Goal: Communication & Community: Participate in discussion

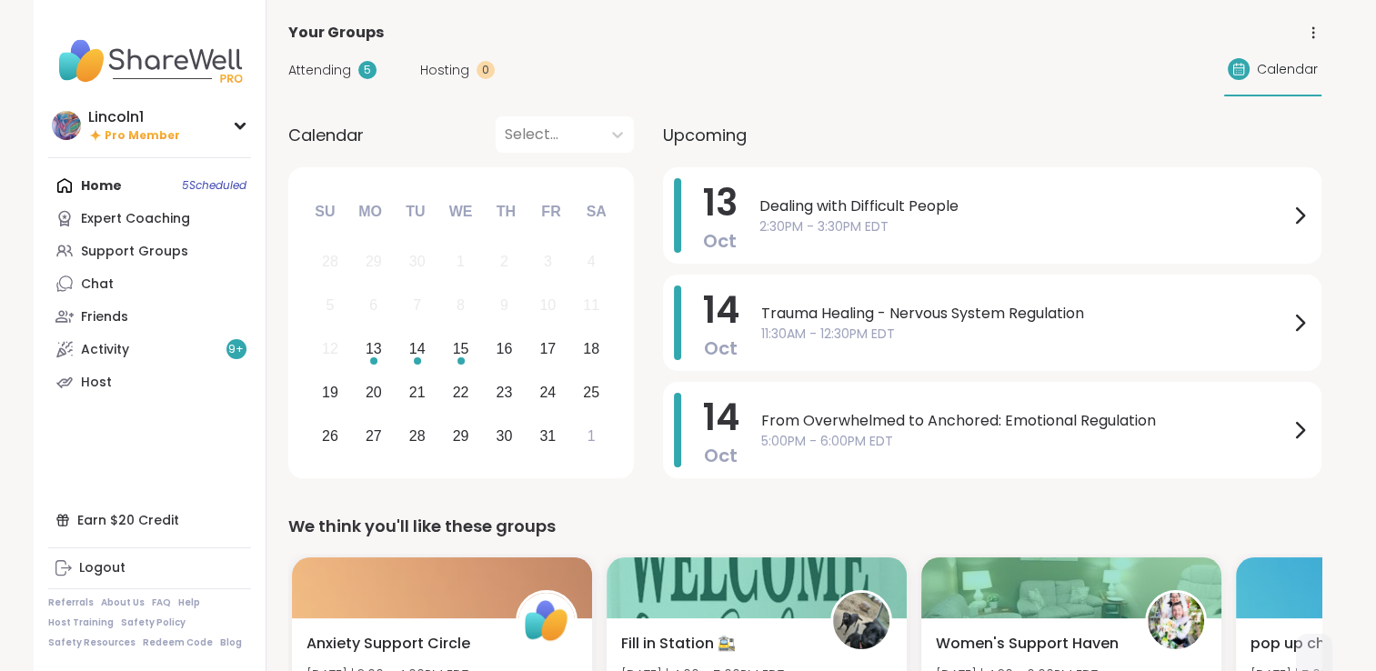
click at [786, 233] on span "2:30PM - 3:30PM EDT" at bounding box center [1023, 226] width 529 height 19
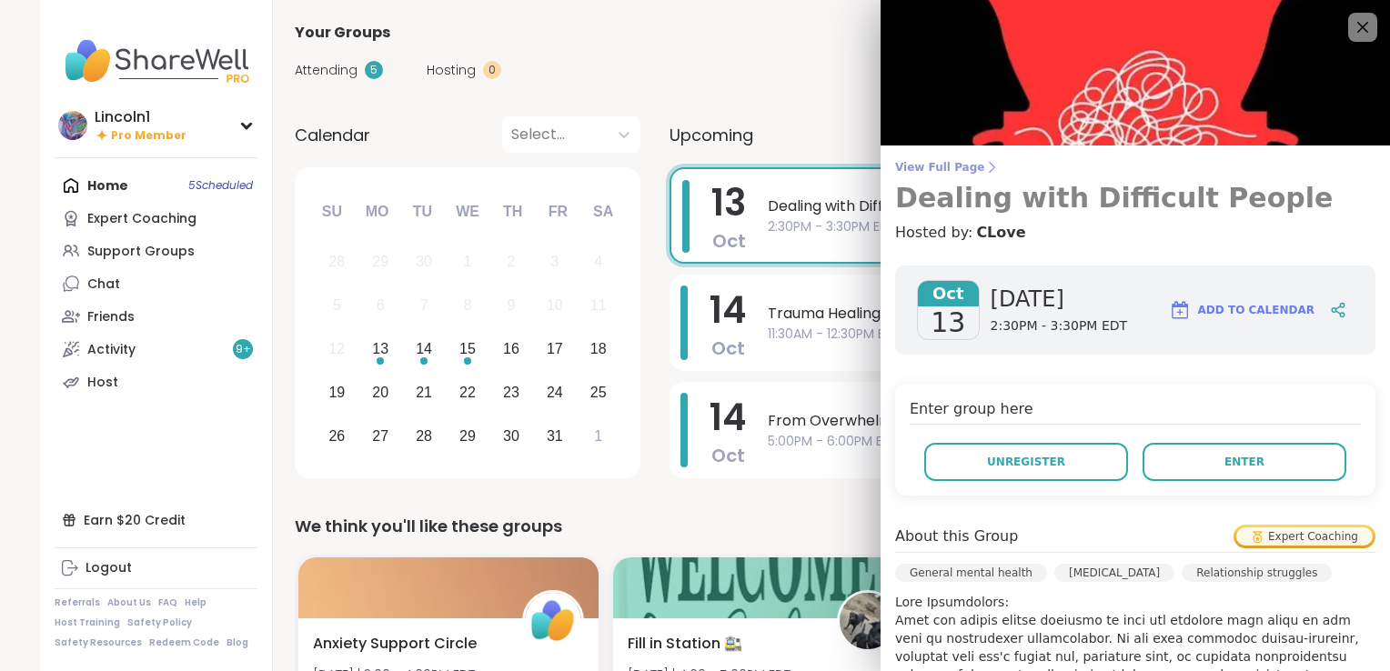
click at [947, 166] on span "View Full Page" at bounding box center [1135, 167] width 480 height 15
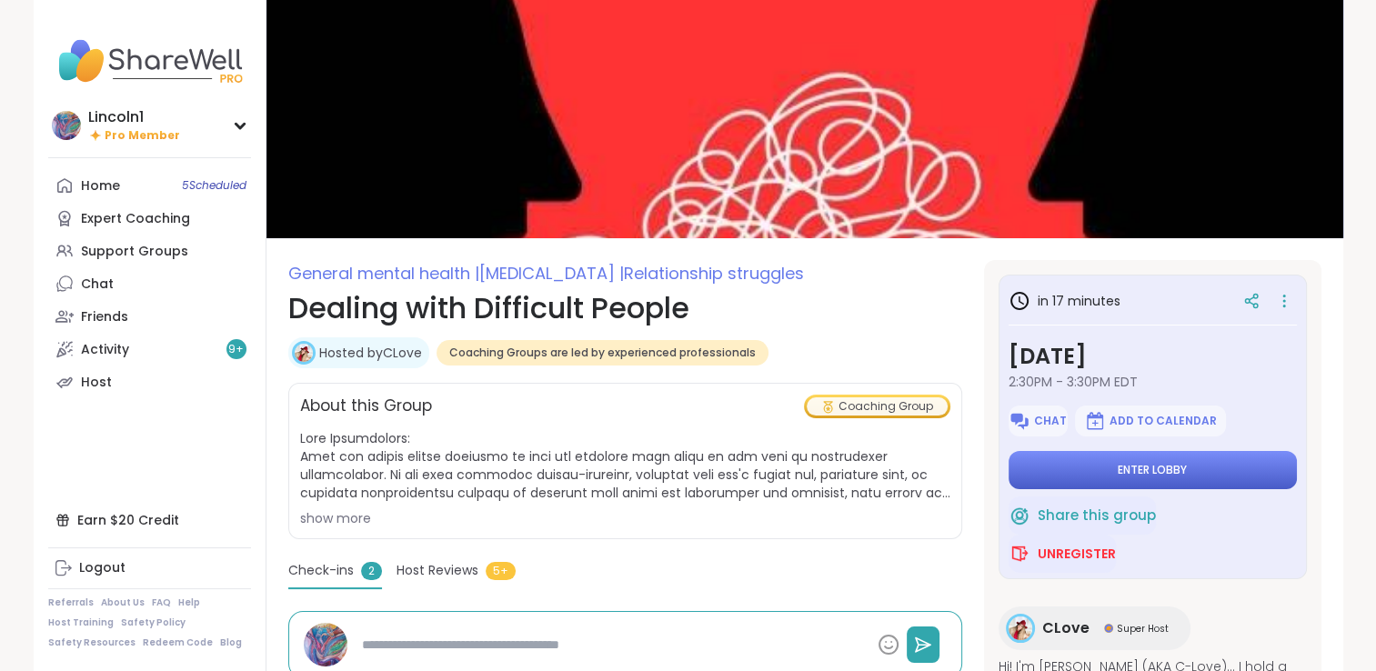
click at [1121, 452] on button "Enter lobby" at bounding box center [1153, 470] width 288 height 38
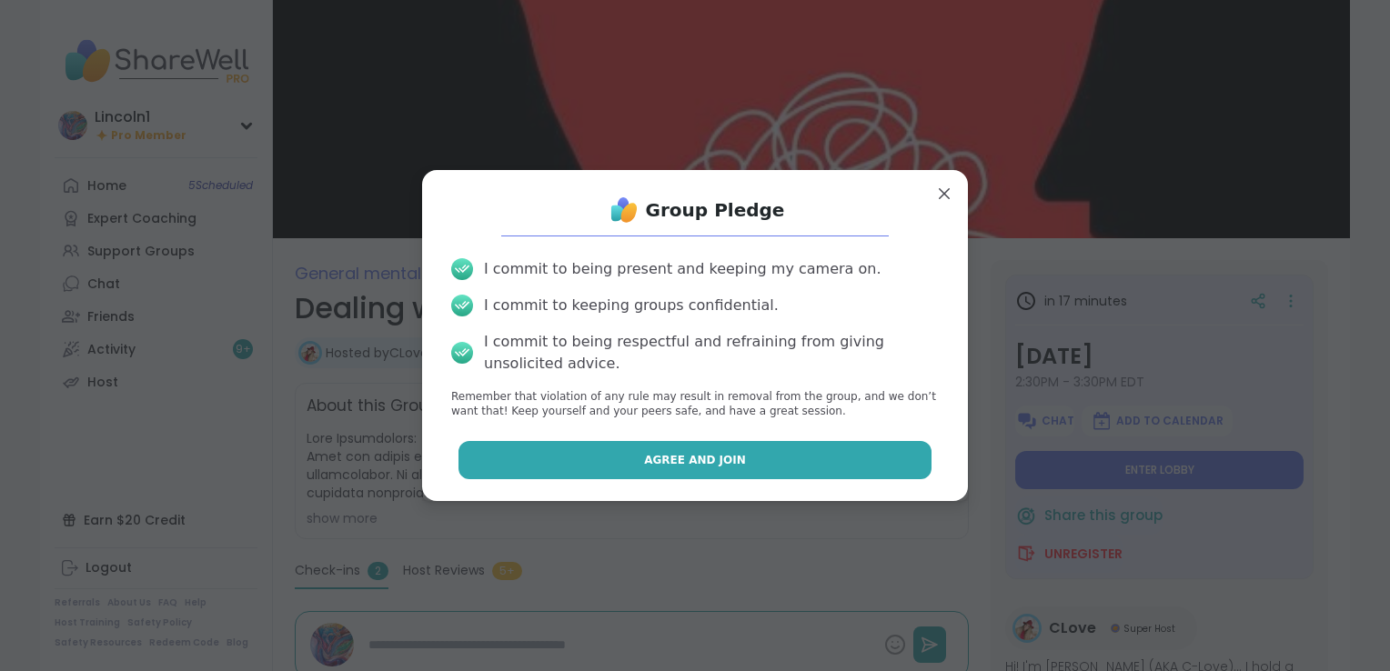
click at [728, 466] on button "Agree and Join" at bounding box center [695, 460] width 474 height 38
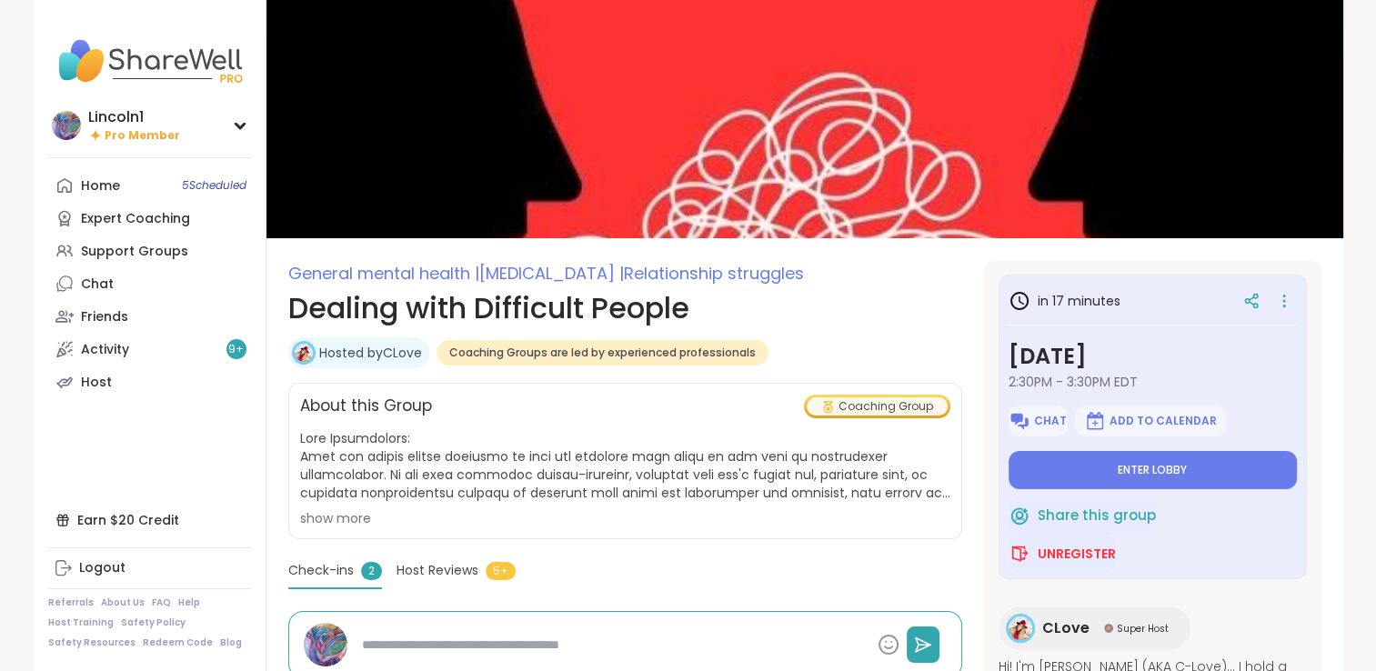
type textarea "*"
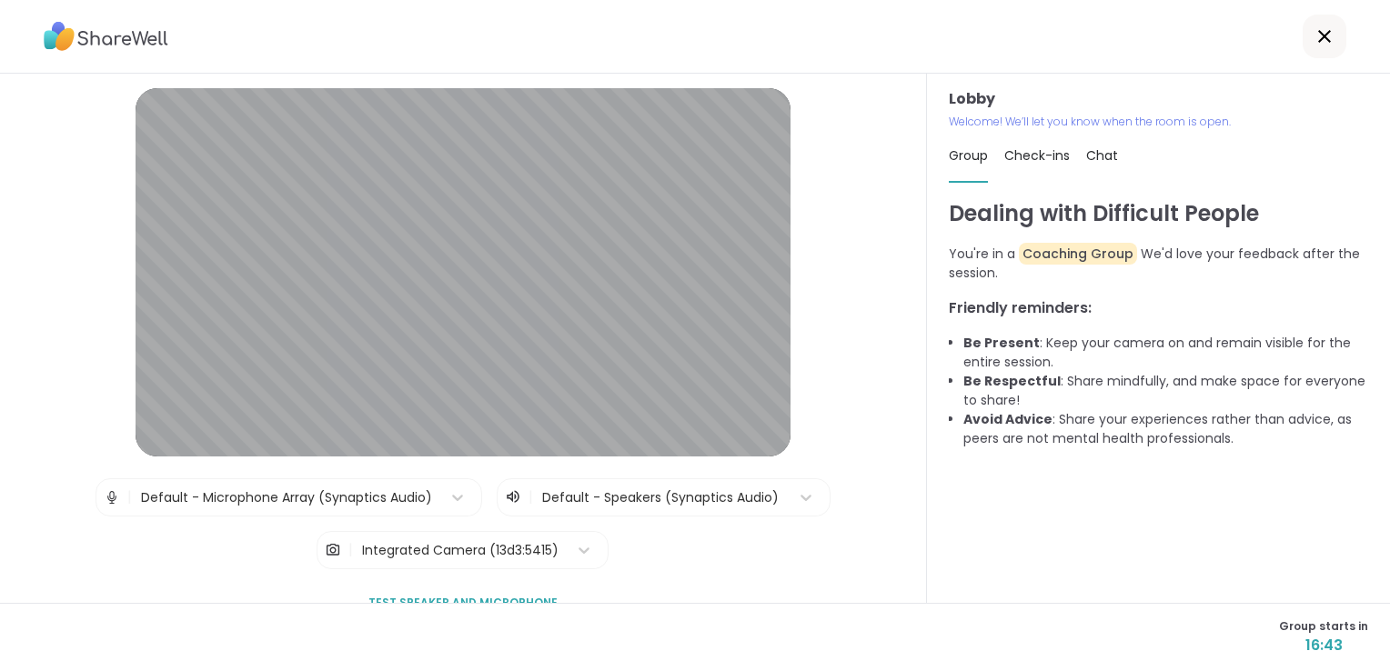
click at [1313, 29] on icon at bounding box center [1324, 36] width 22 height 22
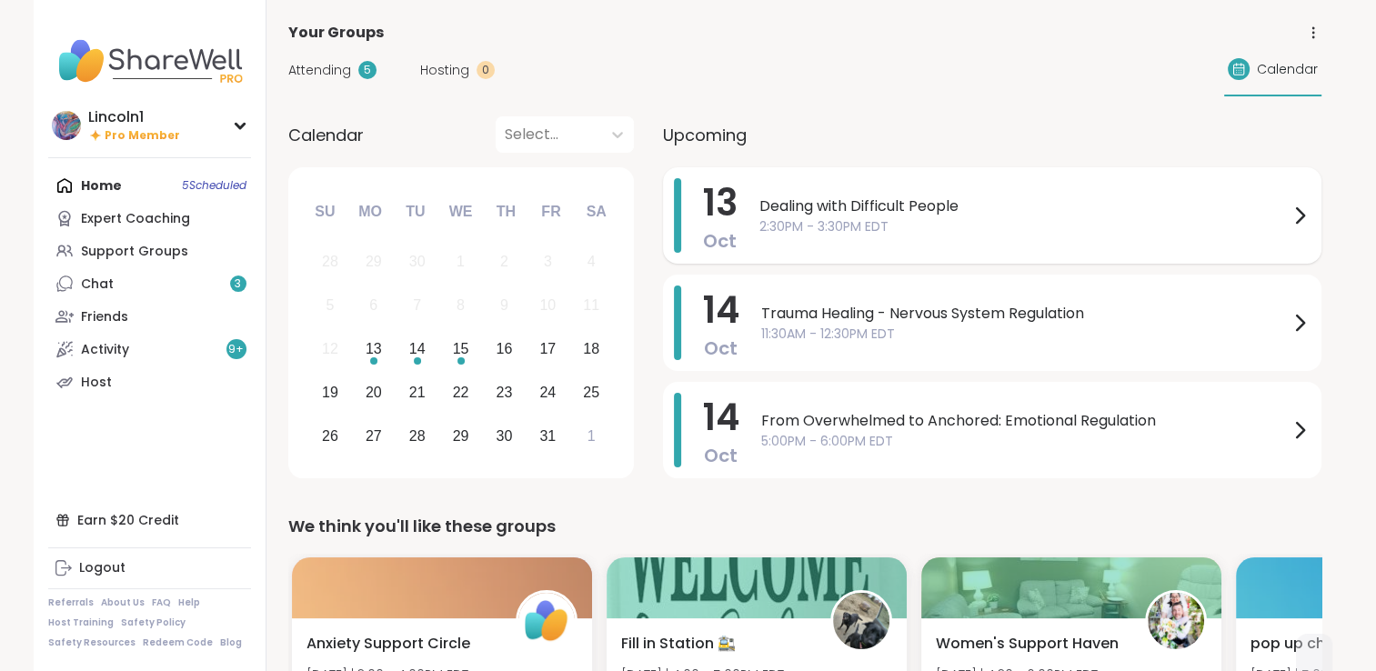
click at [844, 203] on span "Dealing with Difficult People" at bounding box center [1023, 207] width 529 height 22
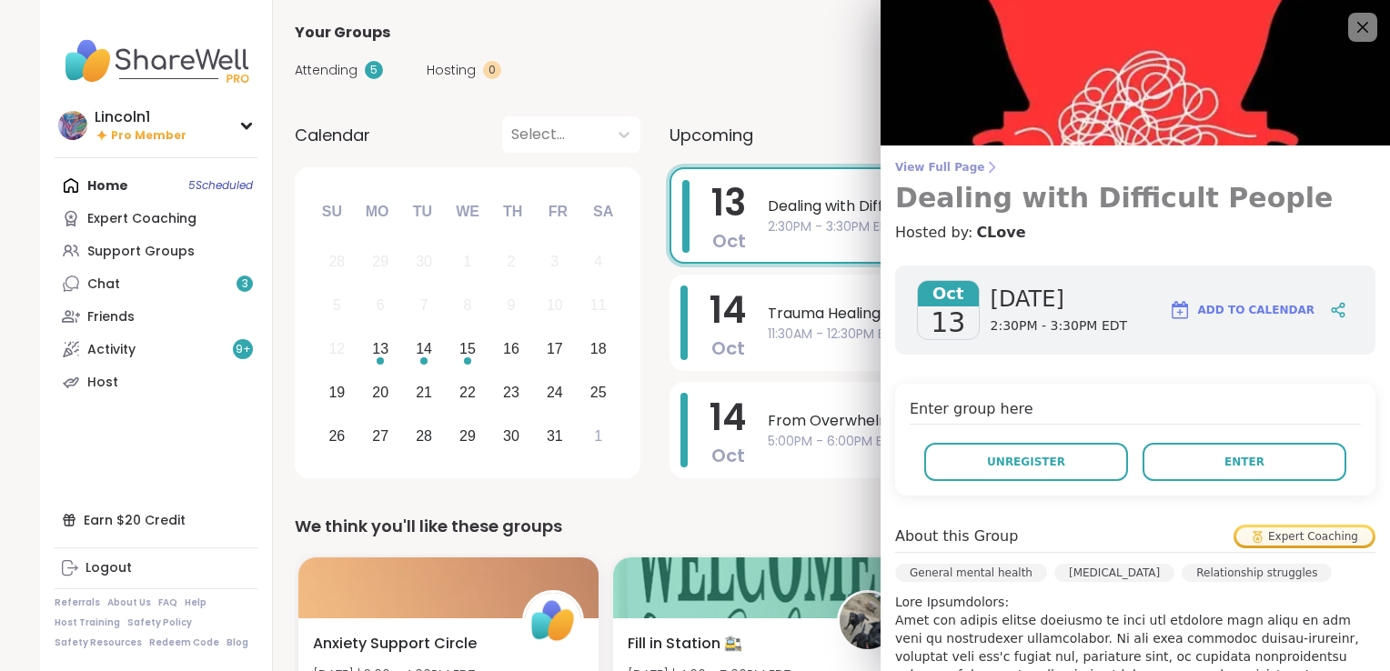
click at [901, 176] on link "View Full Page Dealing with Difficult People" at bounding box center [1135, 187] width 480 height 55
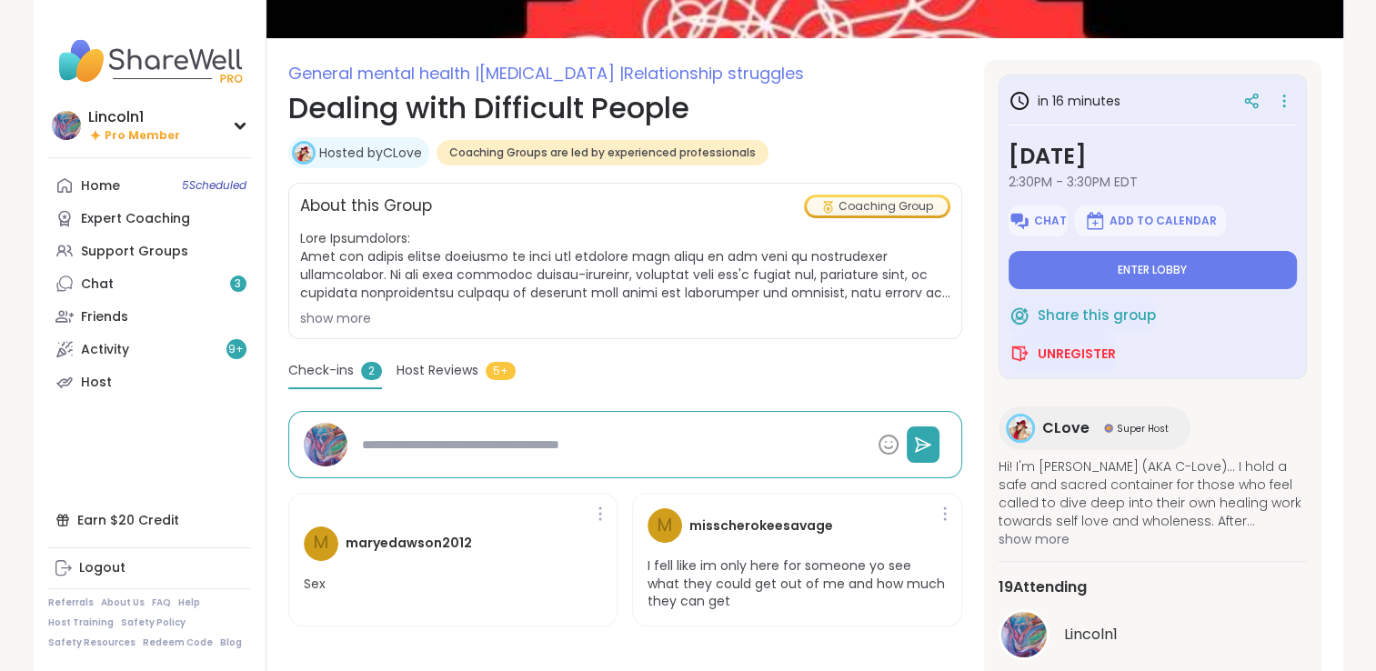
scroll to position [194, 0]
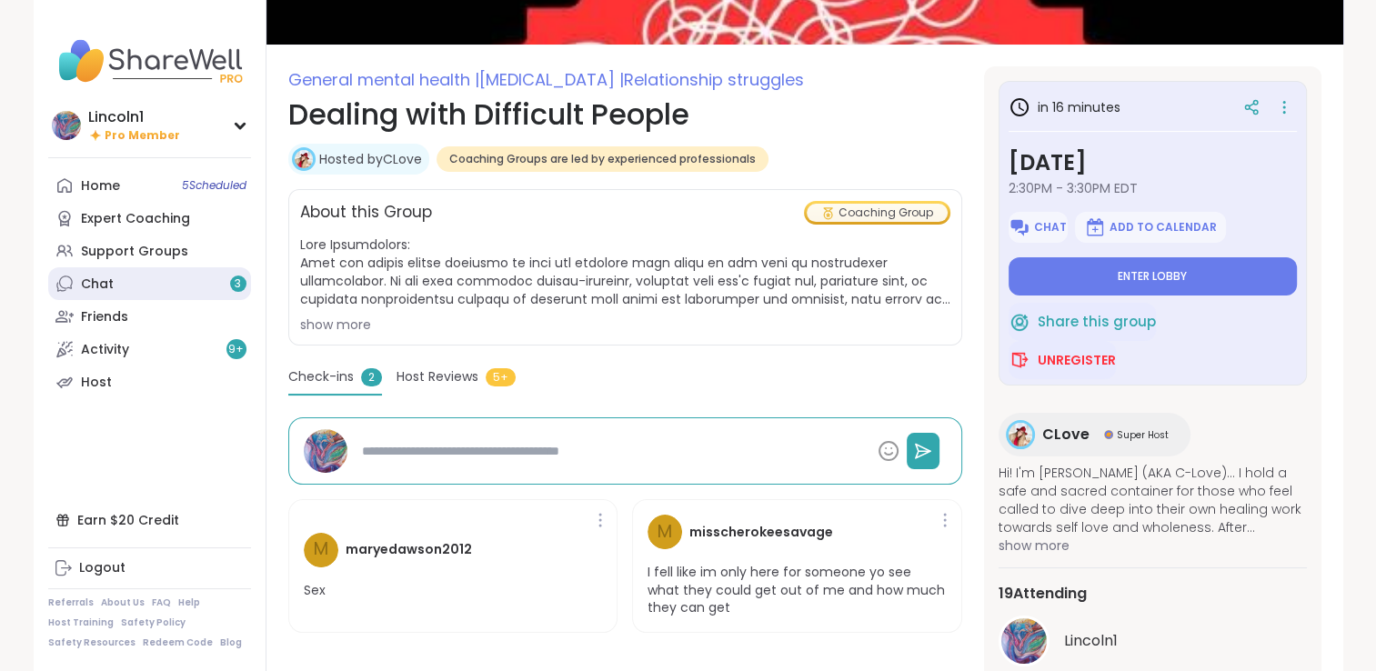
click at [235, 289] on span "3" at bounding box center [238, 283] width 6 height 15
type textarea "*"
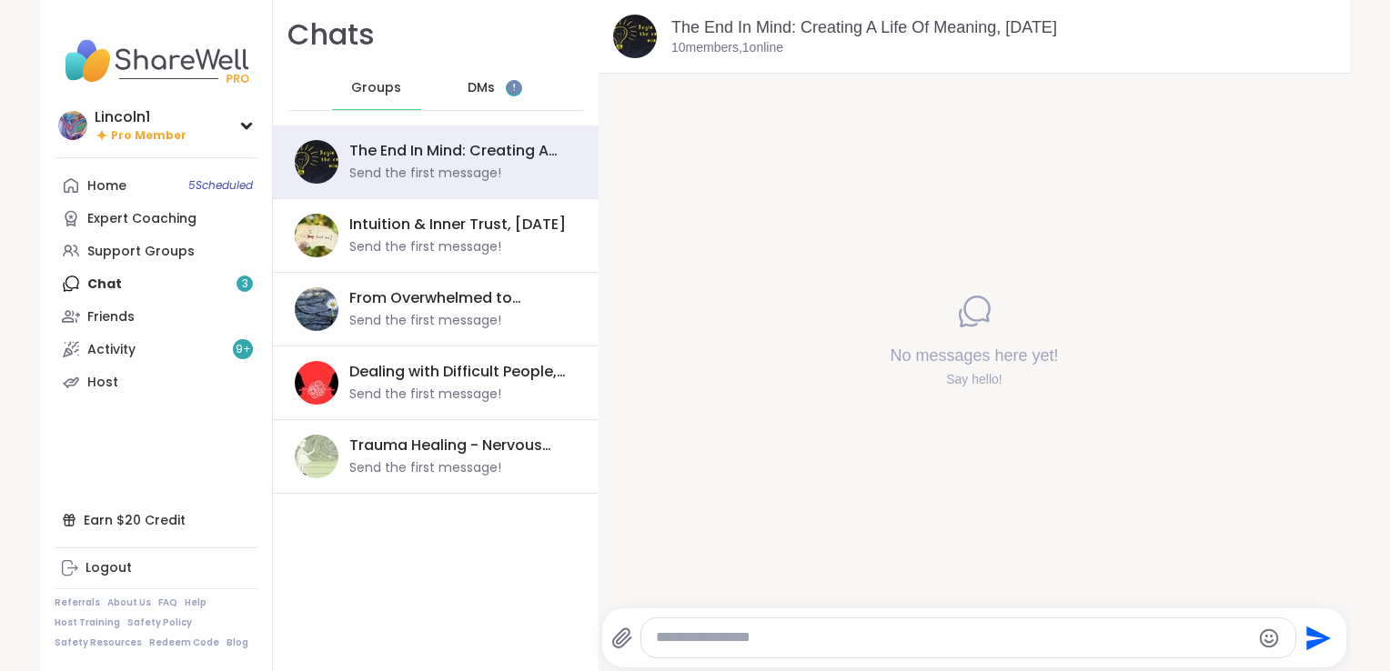
click at [469, 90] on span "DMs" at bounding box center [480, 88] width 27 height 18
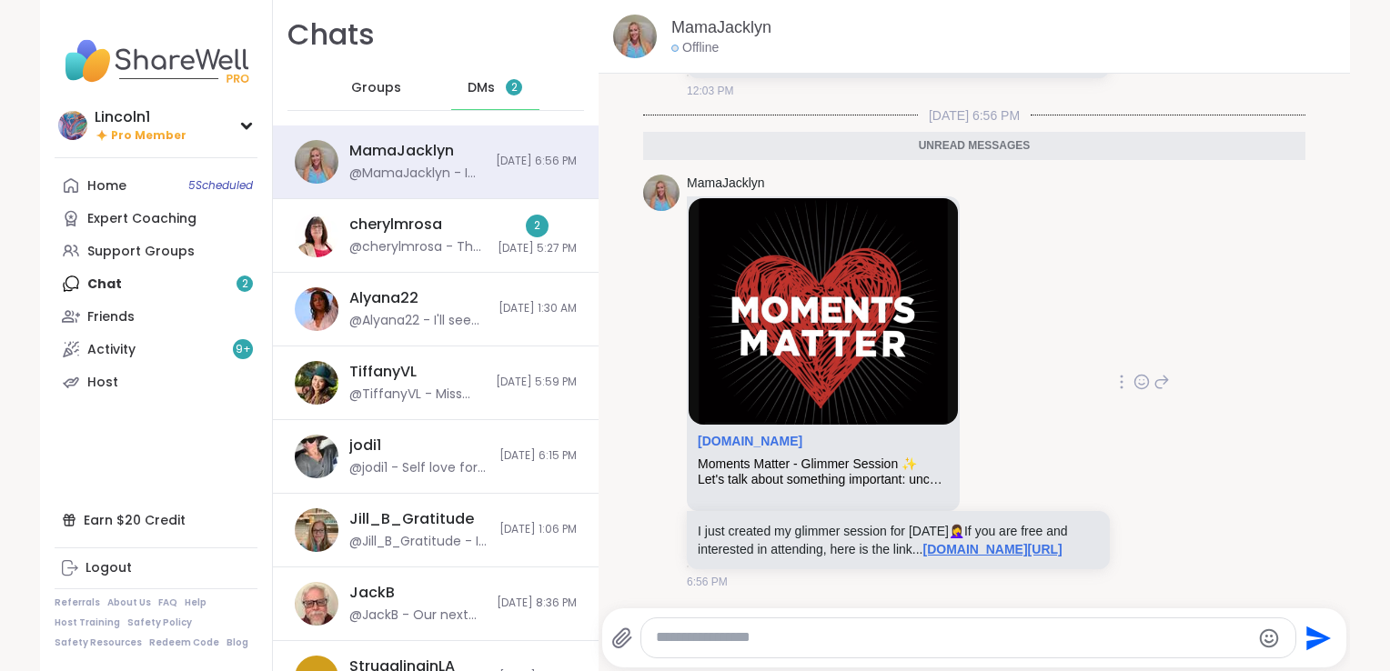
click at [923, 543] on link "sharewellnow.com/session/moments-matter-glimmer-session/d2b3b7f3-a535-4035-9291…" at bounding box center [992, 549] width 139 height 15
drag, startPoint x: 1314, startPoint y: 499, endPoint x: 1335, endPoint y: 333, distance: 167.7
click at [1335, 333] on div "2/12/2025, 6:14 PM MamaJacklyn sharewellnow.com Moments Matter - Glimmer Sessio…" at bounding box center [973, 341] width 751 height 535
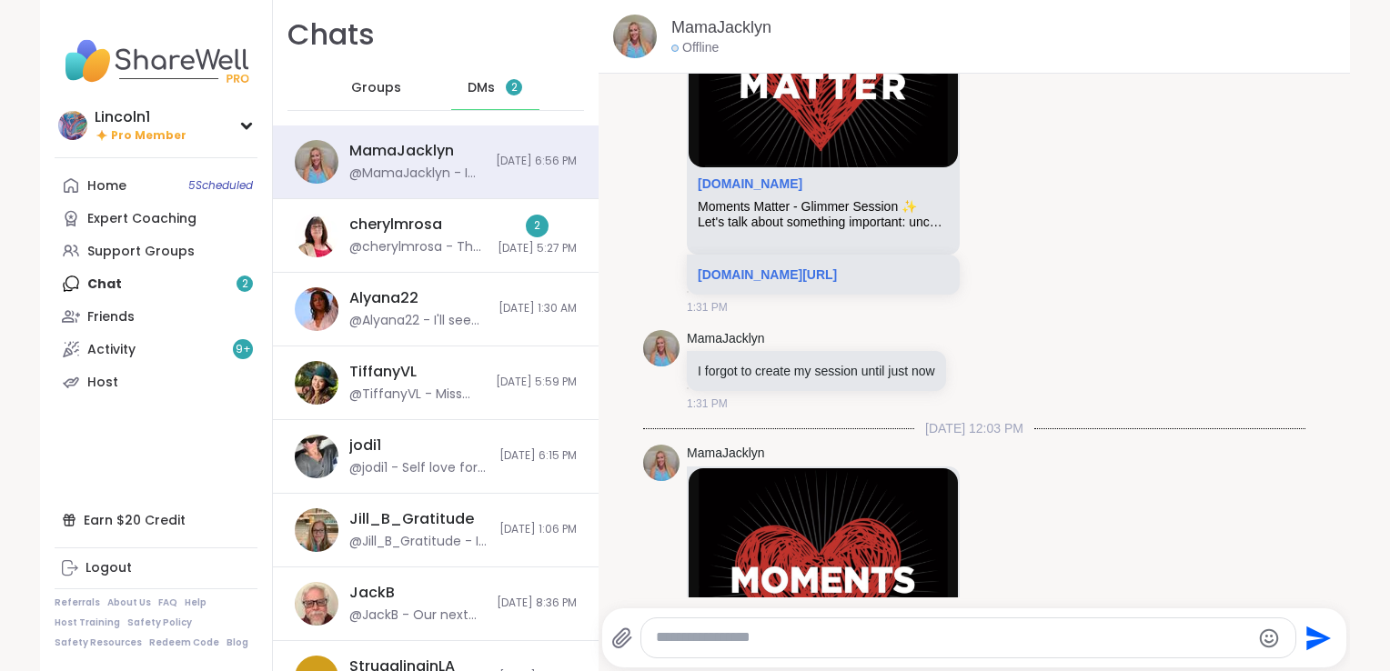
scroll to position [2025, 0]
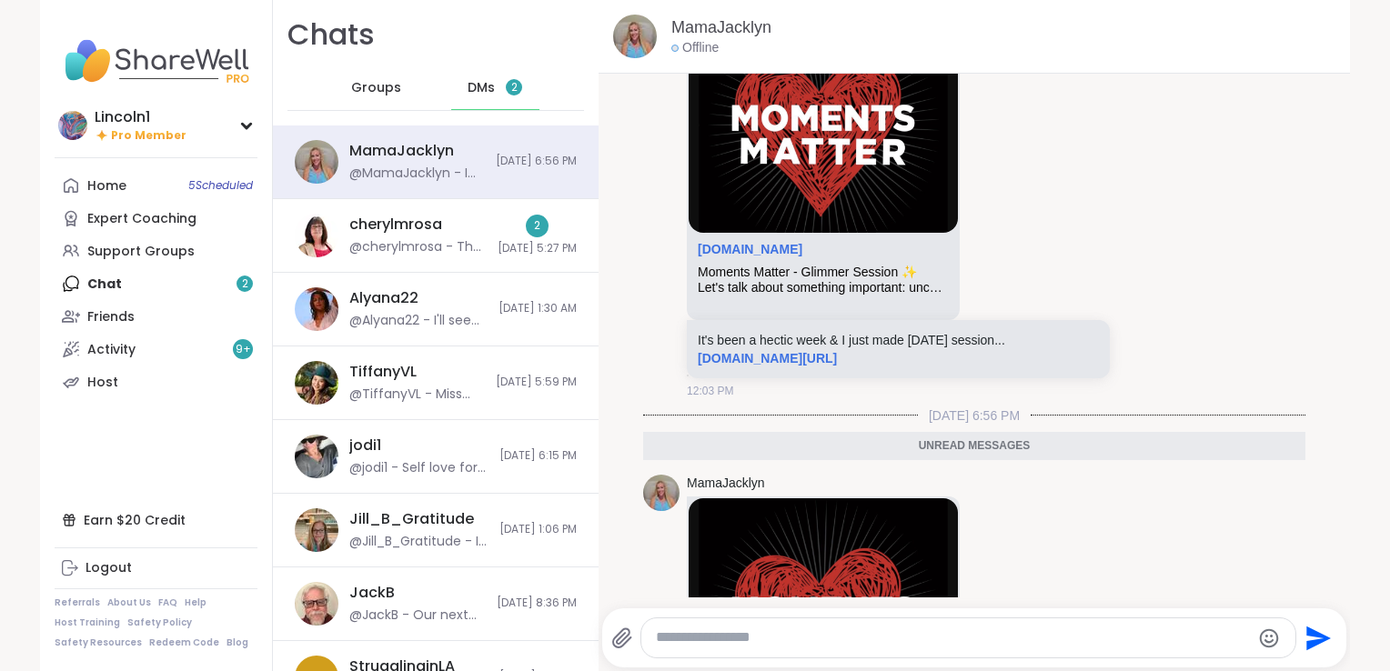
click at [511, 94] on span "2" at bounding box center [514, 87] width 6 height 15
click at [471, 79] on span "DMs" at bounding box center [480, 88] width 27 height 18
click at [511, 81] on span "2" at bounding box center [514, 87] width 6 height 15
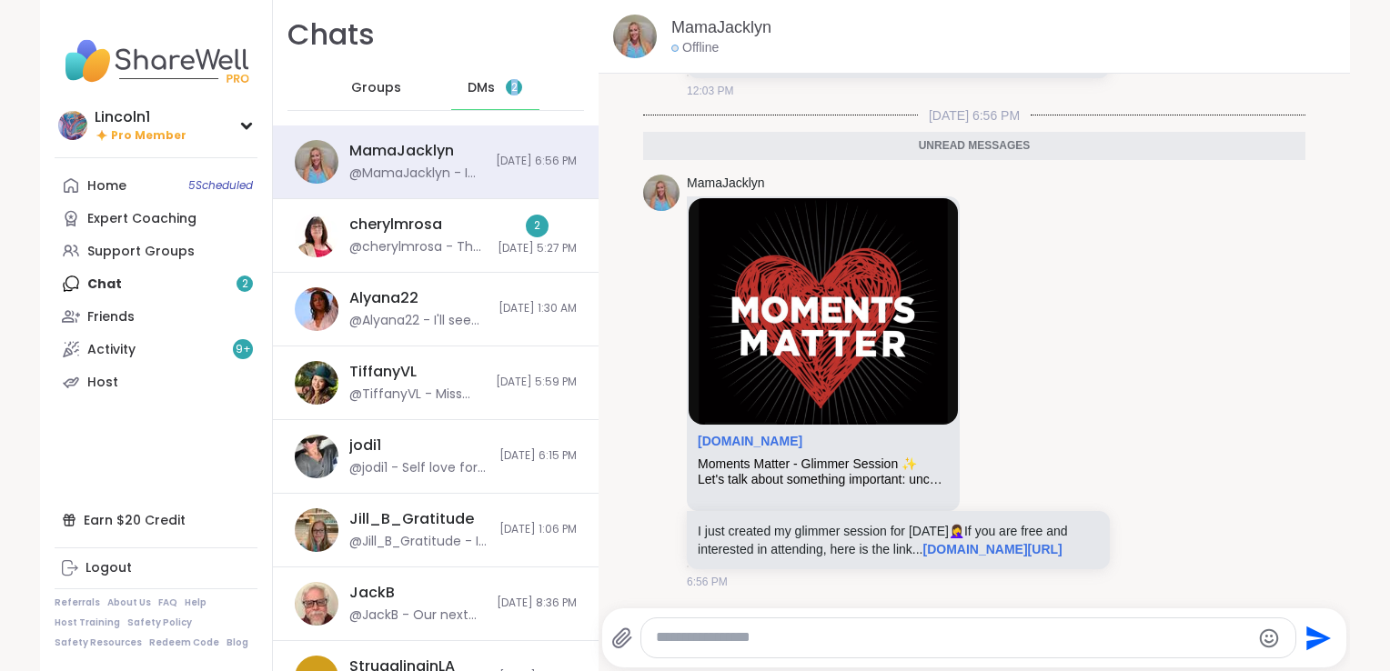
scroll to position [2449, 0]
click at [472, 85] on span "DMs" at bounding box center [480, 88] width 27 height 18
click at [367, 85] on span "Groups" at bounding box center [376, 88] width 50 height 18
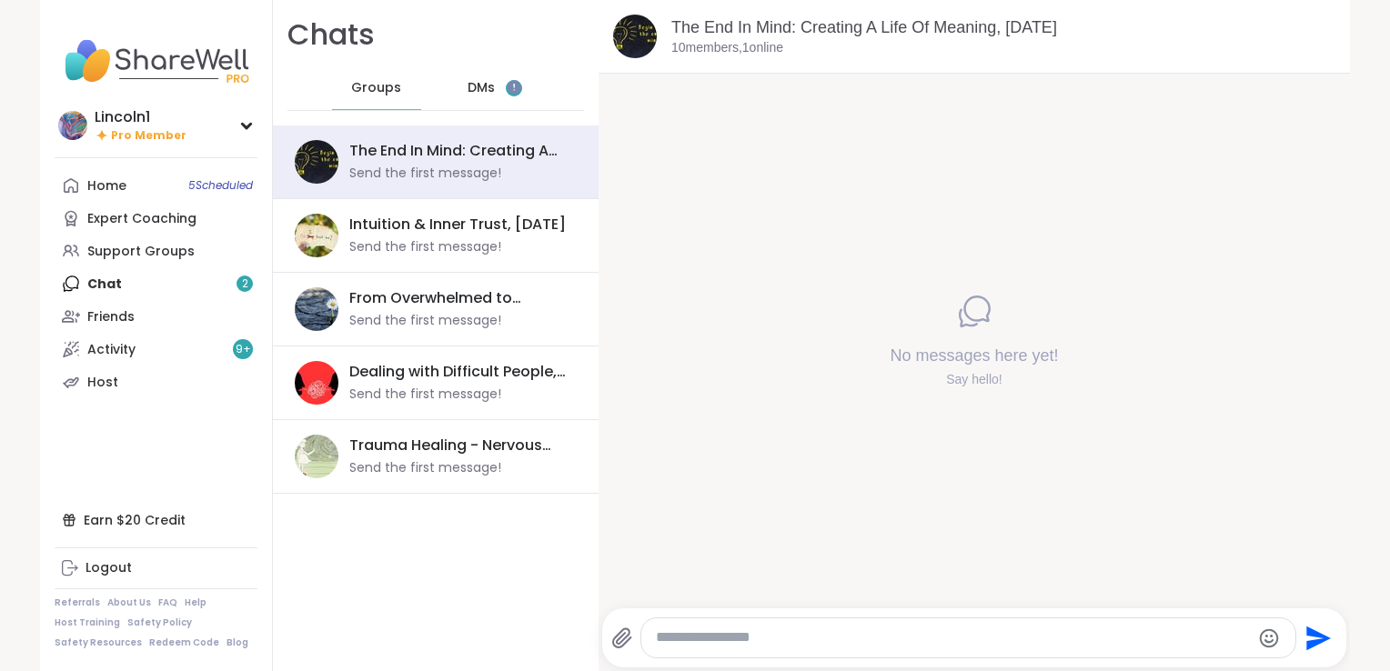
click at [479, 84] on div "DMs 2" at bounding box center [495, 88] width 89 height 44
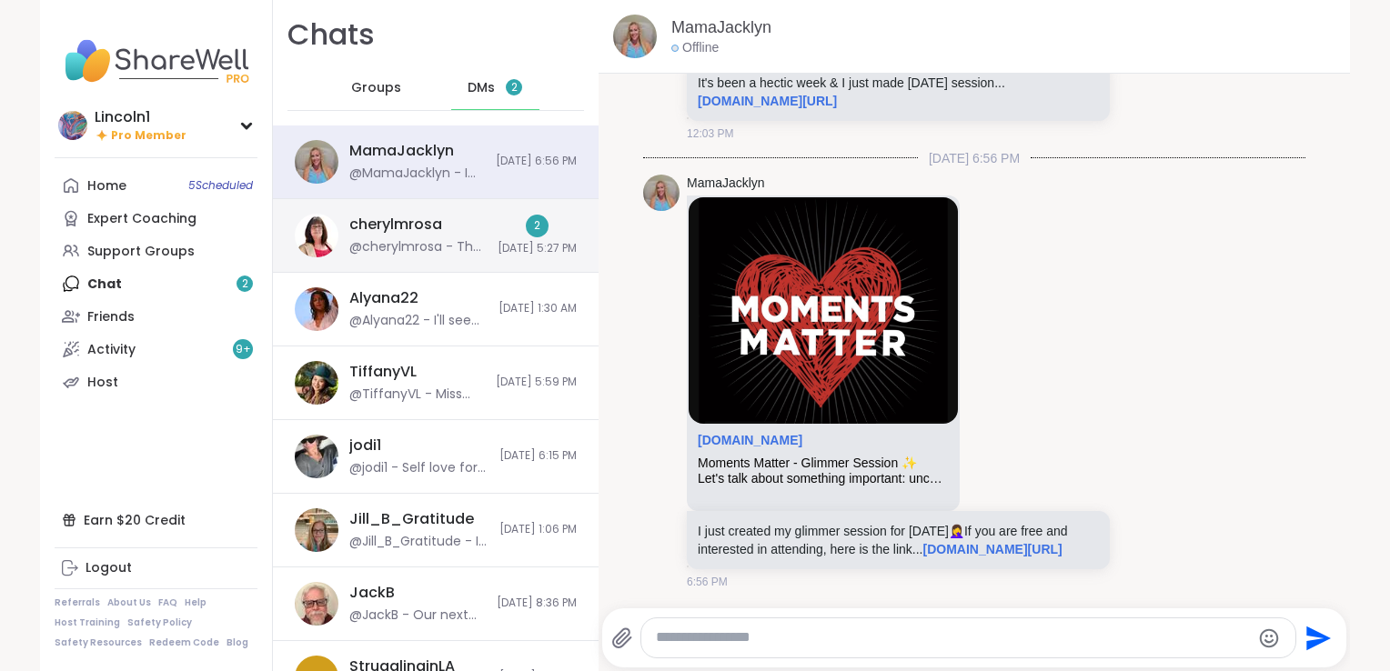
click at [497, 217] on div "2 10/7/2025, 5:27 PM" at bounding box center [536, 236] width 79 height 42
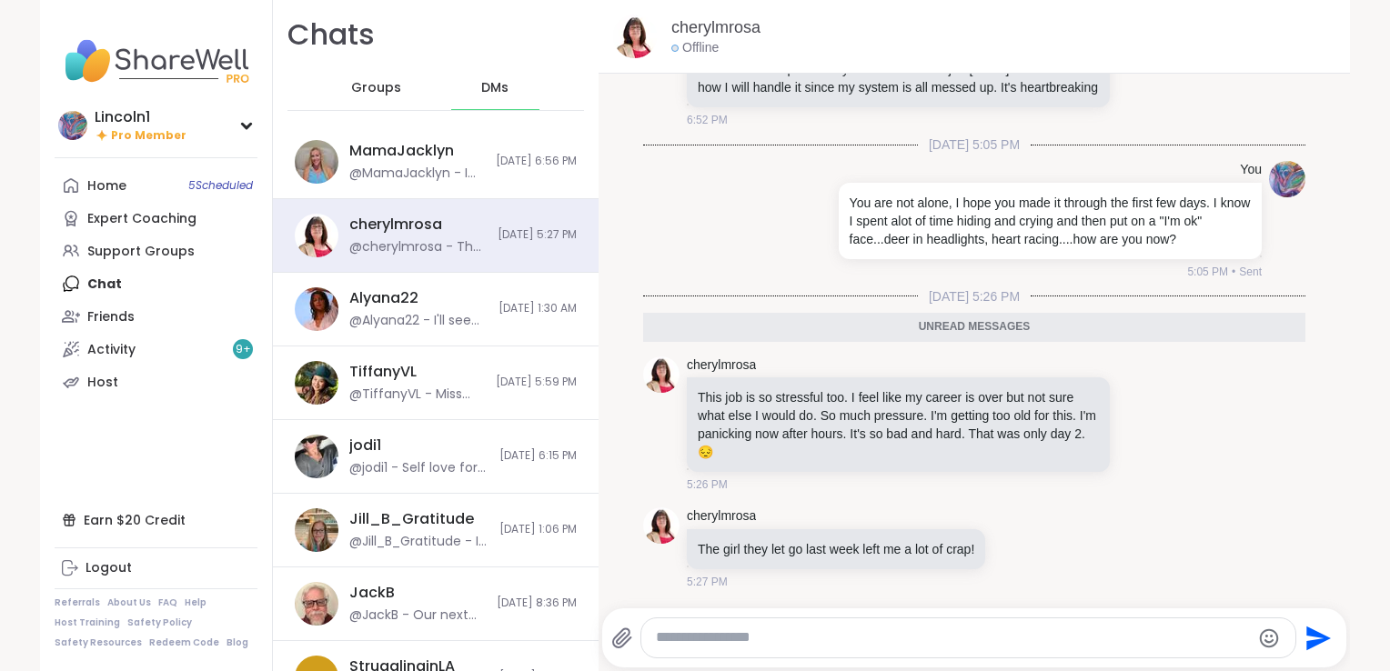
click at [823, 638] on textarea "Type your message" at bounding box center [953, 637] width 594 height 19
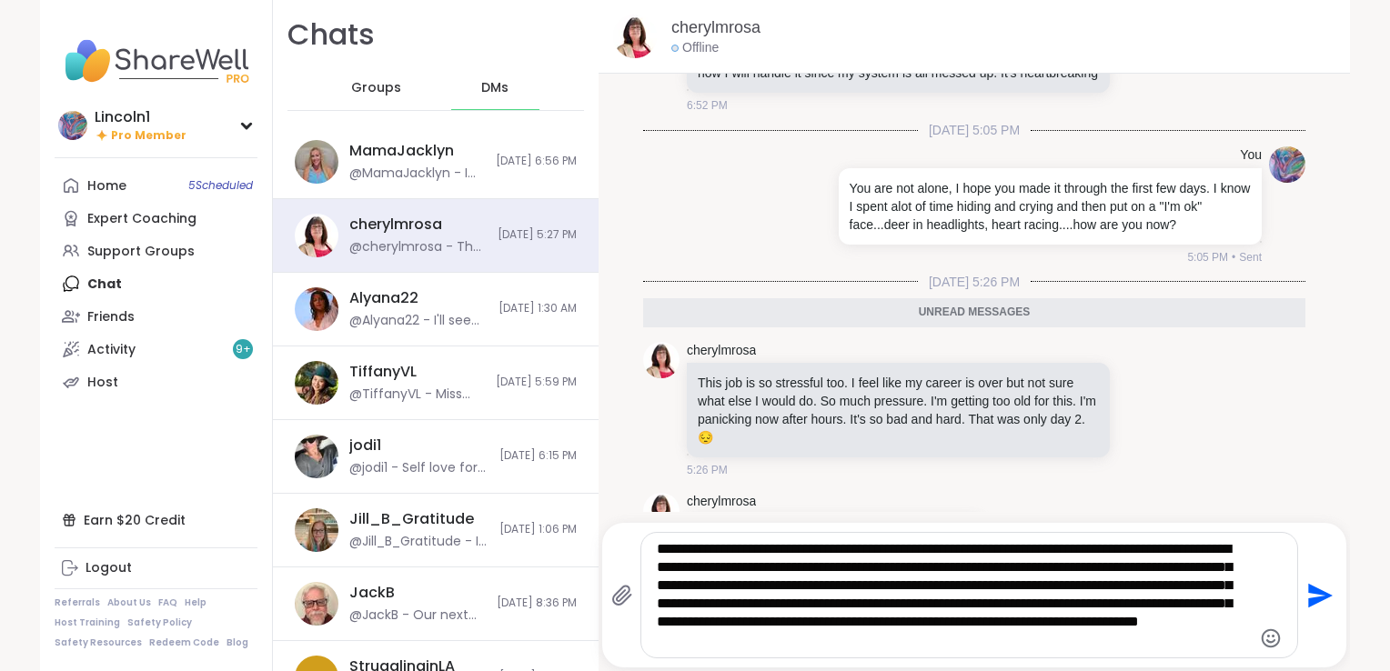
drag, startPoint x: 782, startPoint y: 636, endPoint x: 899, endPoint y: 646, distance: 116.8
type textarea "**********"
drag, startPoint x: 899, startPoint y: 646, endPoint x: 1302, endPoint y: 590, distance: 407.6
click at [1308, 590] on icon "Send" at bounding box center [1320, 595] width 25 height 25
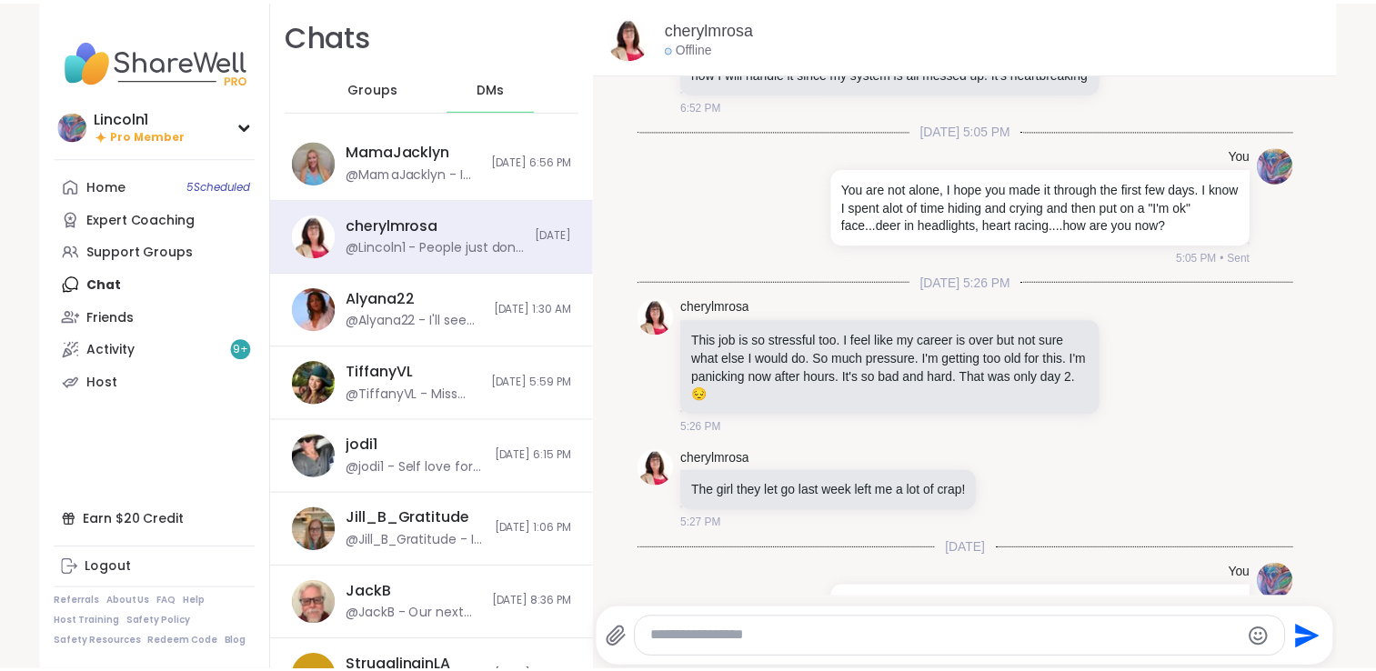
scroll to position [661, 0]
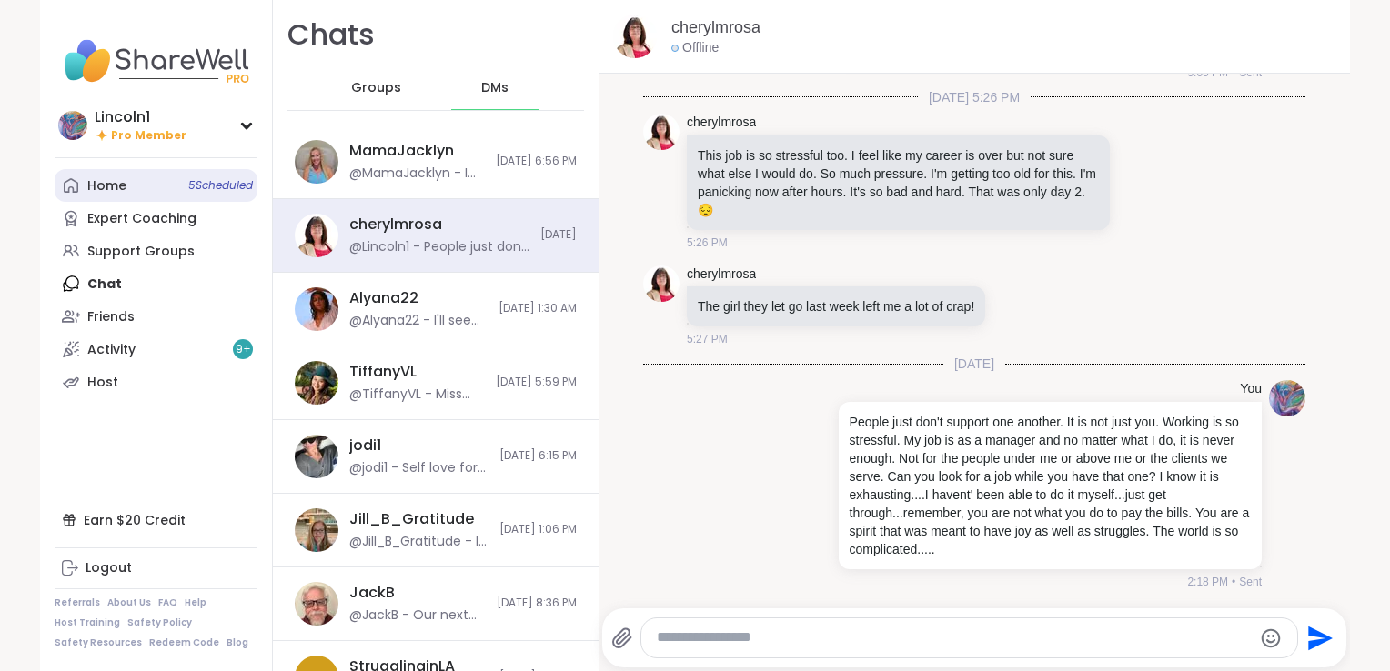
click at [74, 182] on link "Home 5 Scheduled" at bounding box center [156, 185] width 203 height 33
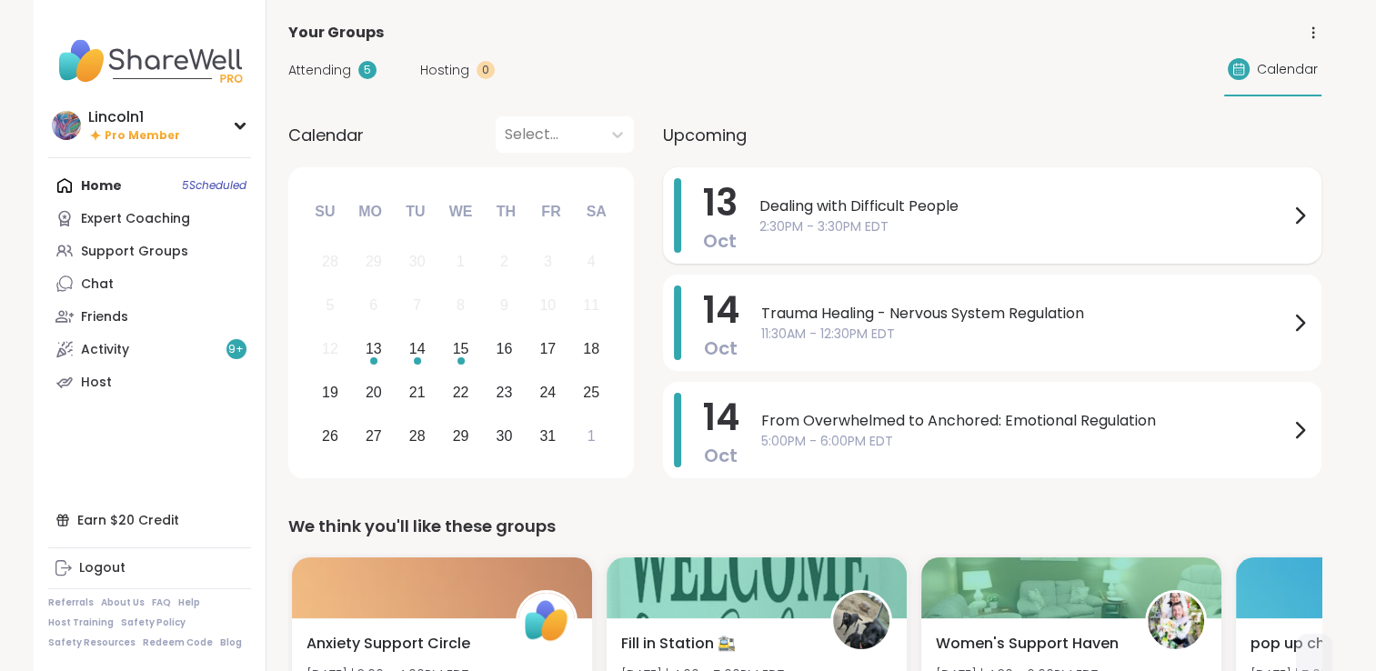
click at [772, 204] on span "Dealing with Difficult People" at bounding box center [1023, 207] width 529 height 22
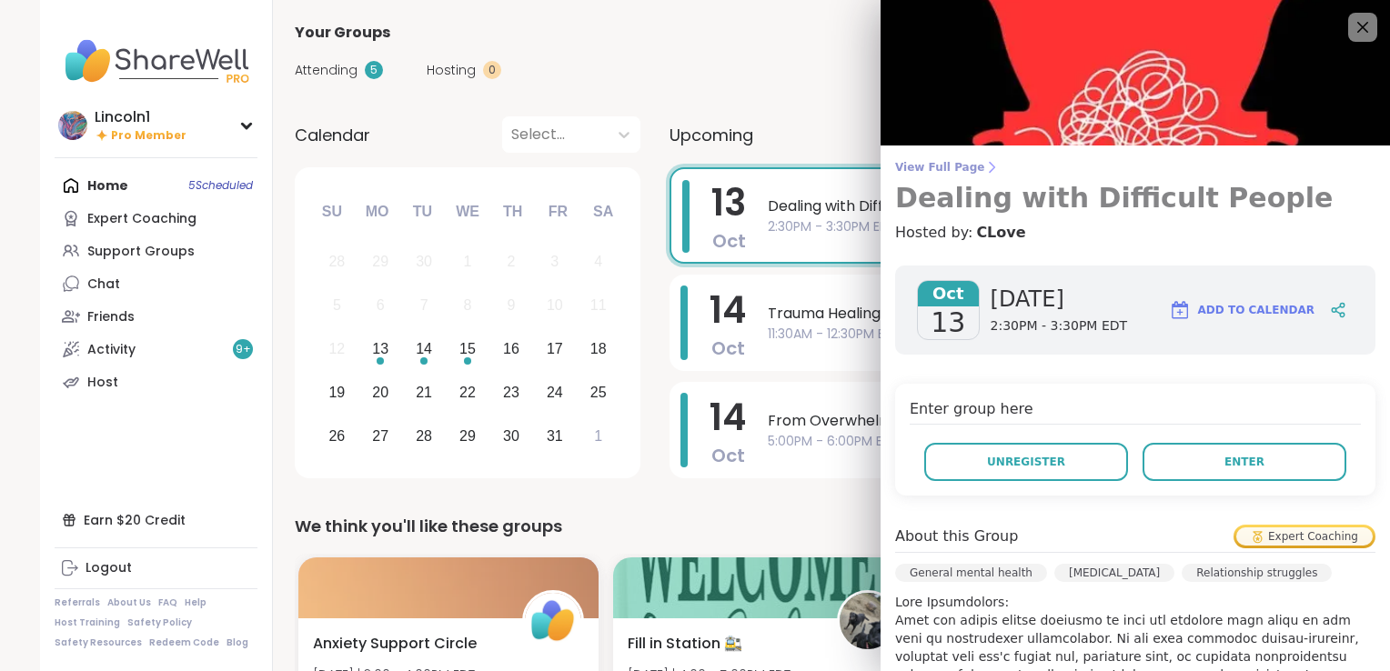
click at [940, 170] on span "View Full Page" at bounding box center [1135, 167] width 480 height 15
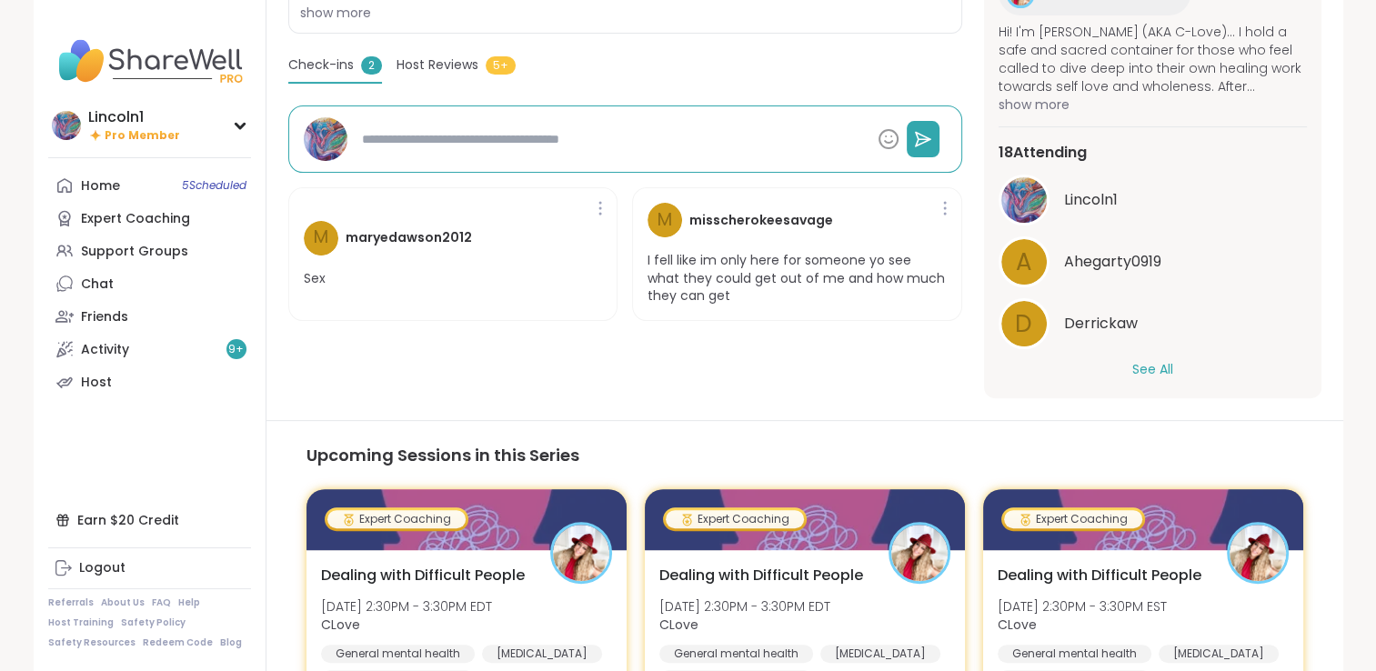
scroll to position [137, 0]
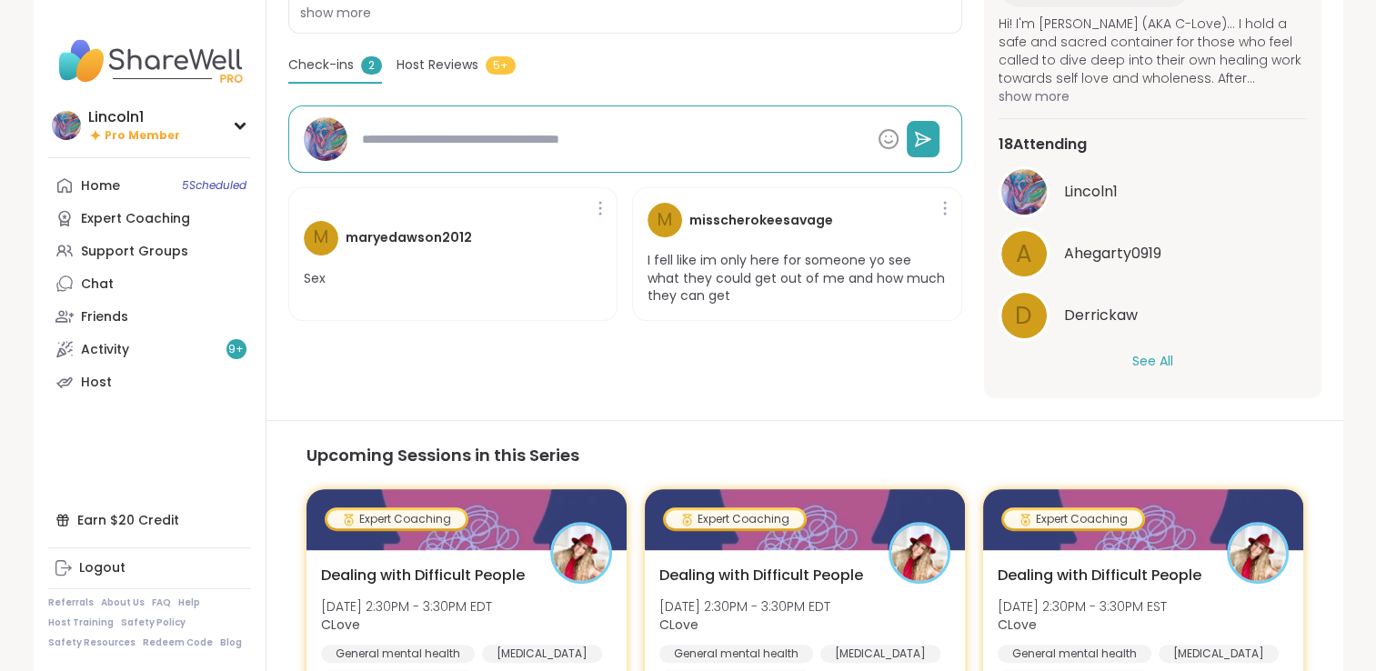
click at [1139, 358] on button "See All" at bounding box center [1152, 361] width 41 height 19
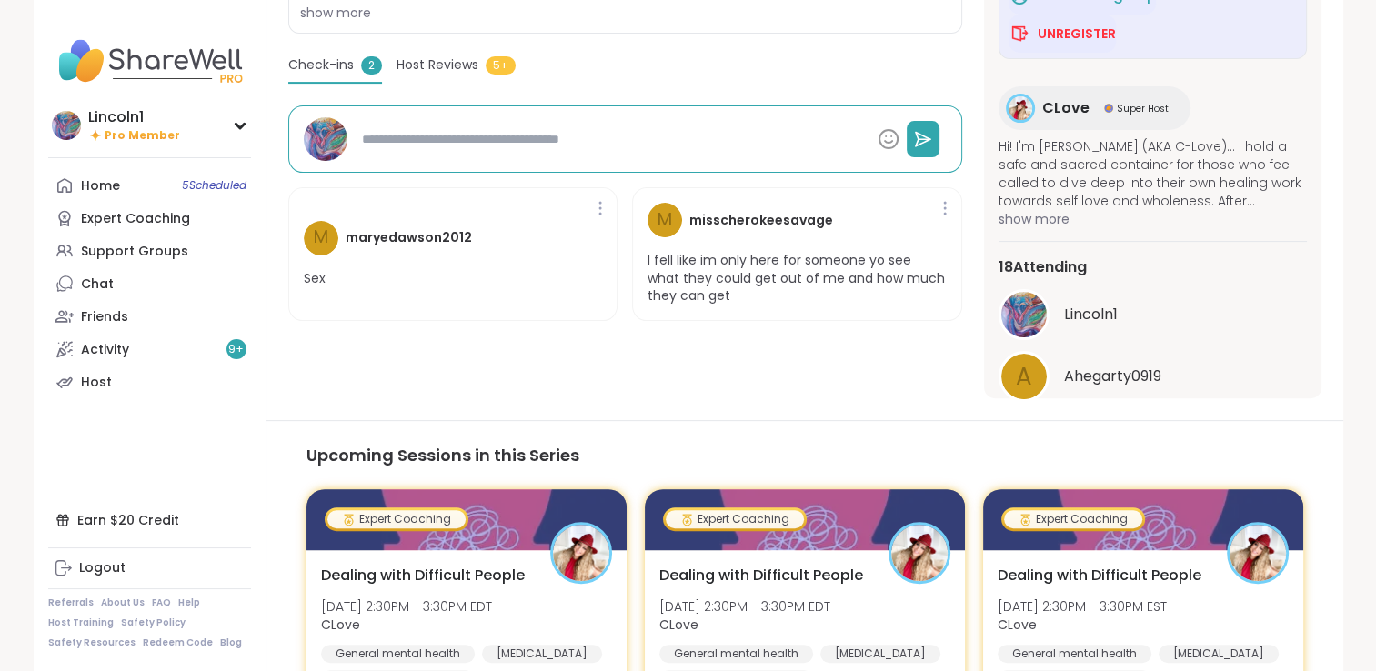
scroll to position [0, 0]
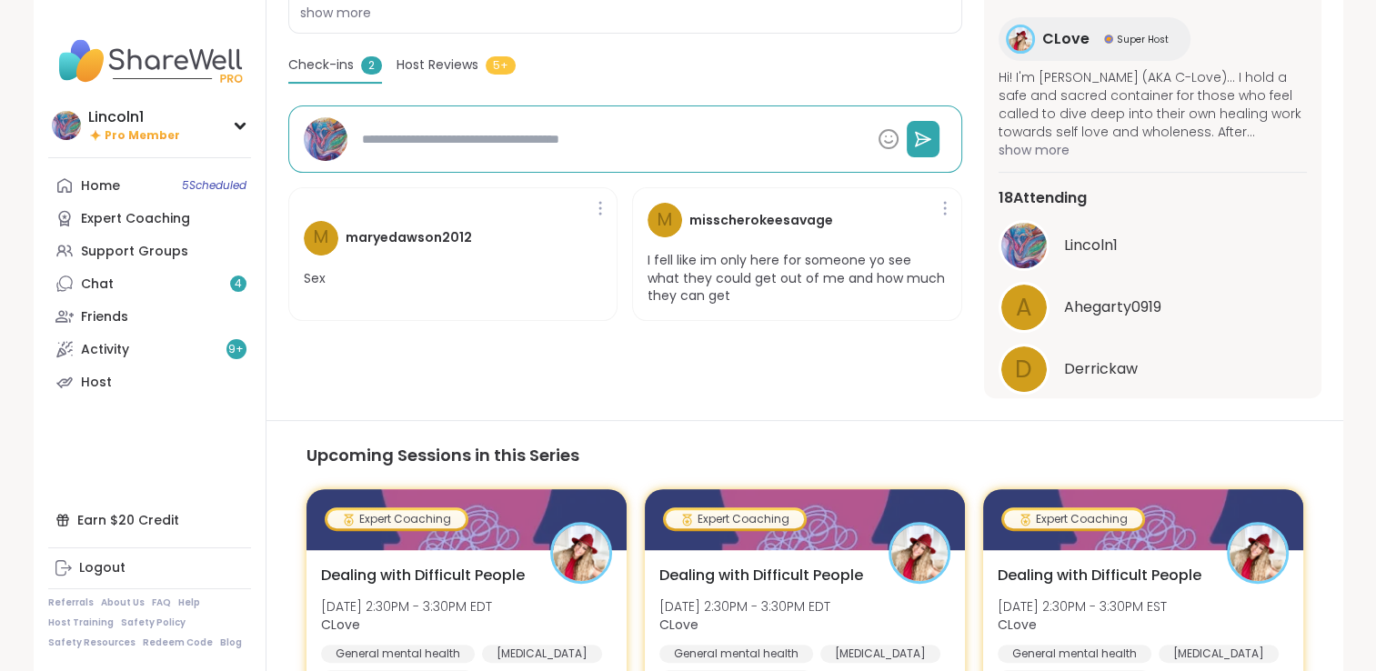
type textarea "*"
